Goal: Check status: Check status

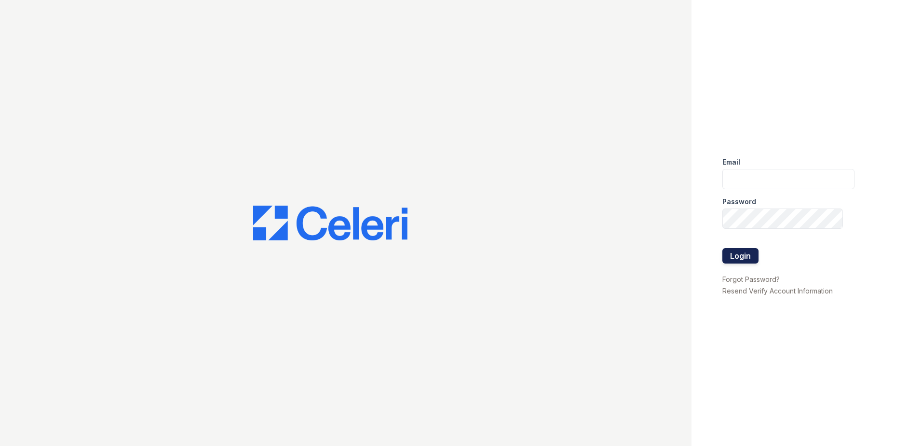
type input "[EMAIL_ADDRESS][DOMAIN_NAME]"
click at [743, 252] on button "Login" at bounding box center [740, 255] width 36 height 15
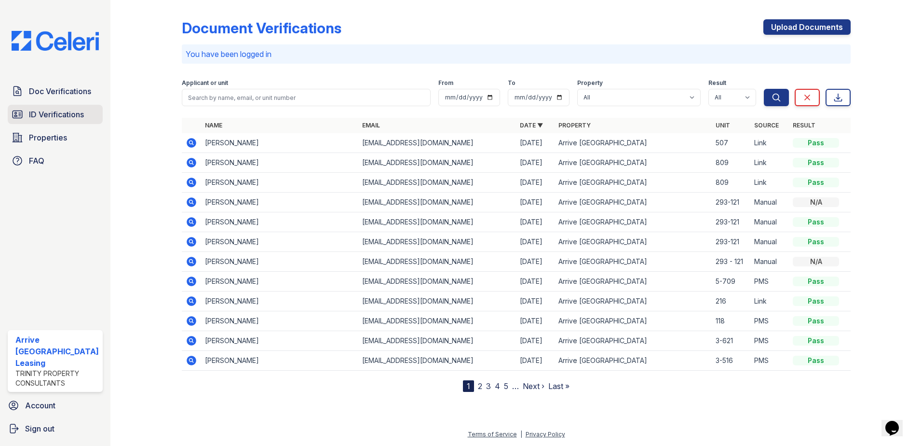
click at [48, 115] on span "ID Verifications" at bounding box center [56, 114] width 55 height 12
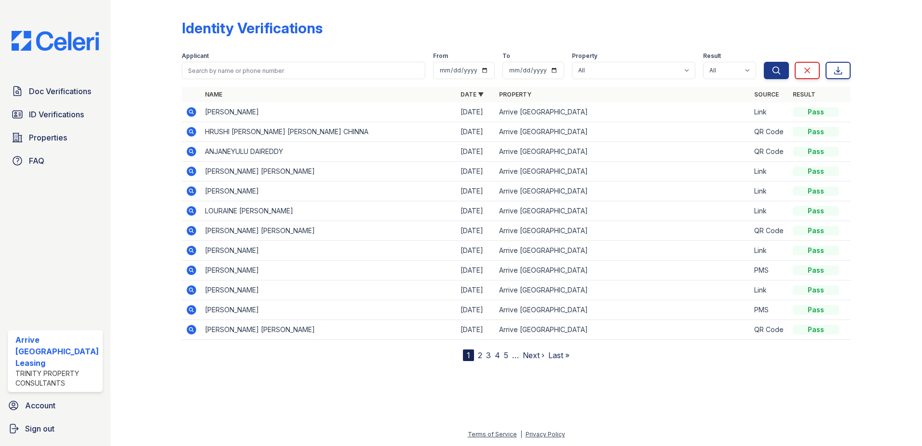
click at [194, 211] on icon at bounding box center [192, 211] width 10 height 10
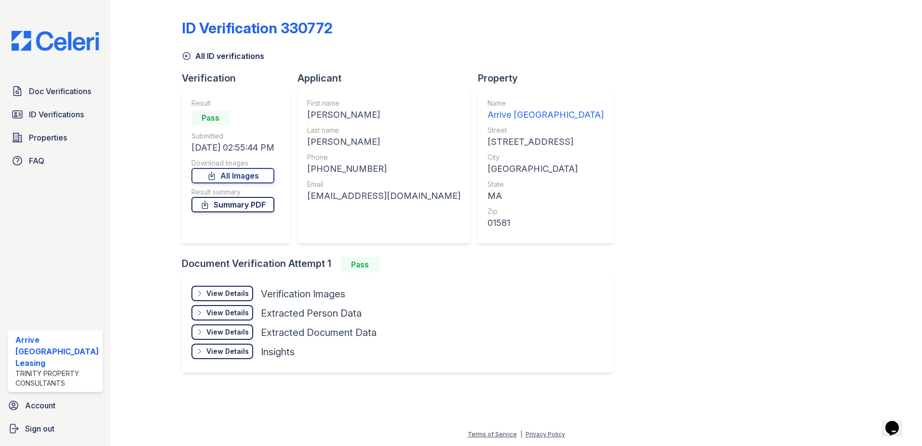
click at [234, 204] on link "Summary PDF" at bounding box center [232, 204] width 83 height 15
click at [206, 288] on div "View Details Details" at bounding box center [222, 292] width 62 height 15
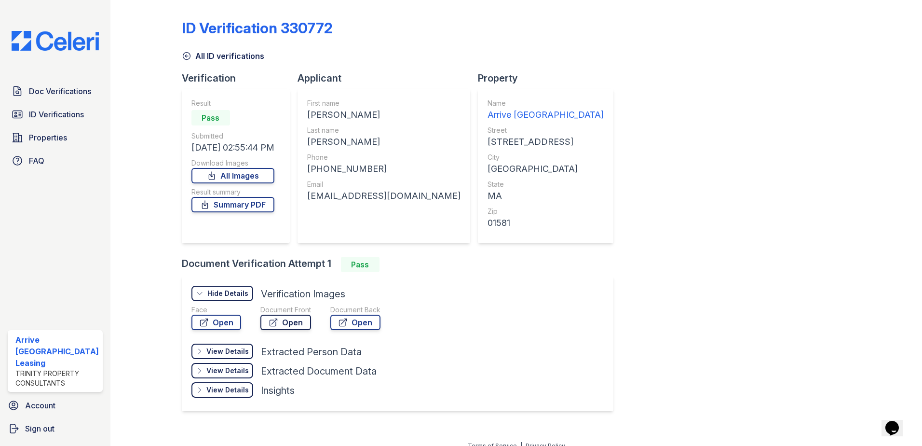
click at [280, 325] on link "Open" at bounding box center [285, 321] width 51 height 15
